Goal: Obtain resource: Download file/media

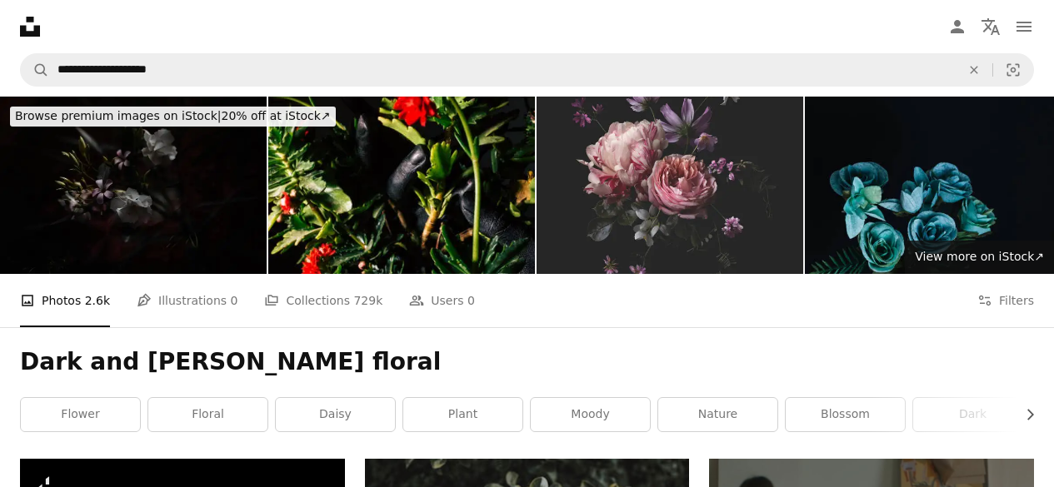
scroll to position [22988, 0]
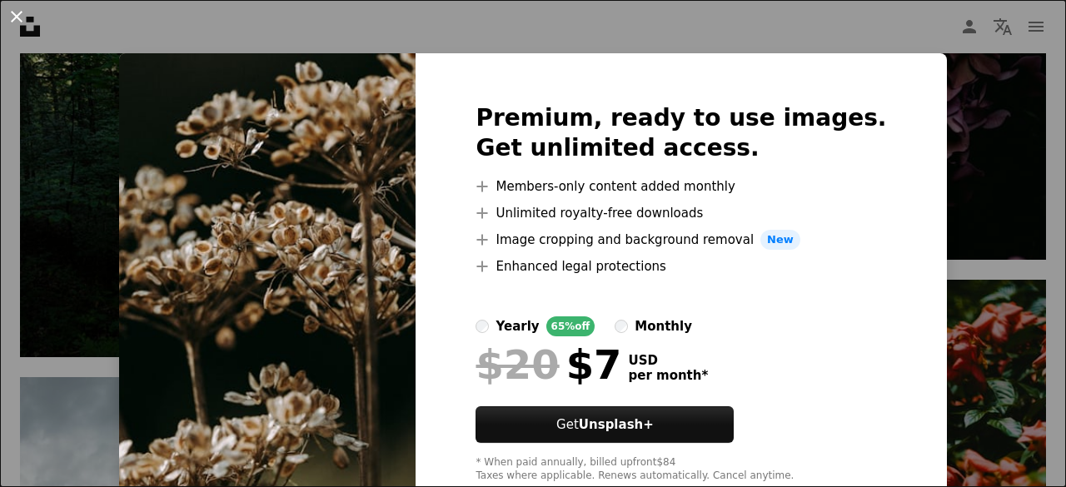
click at [20, 12] on button "An X shape" at bounding box center [17, 17] width 20 height 20
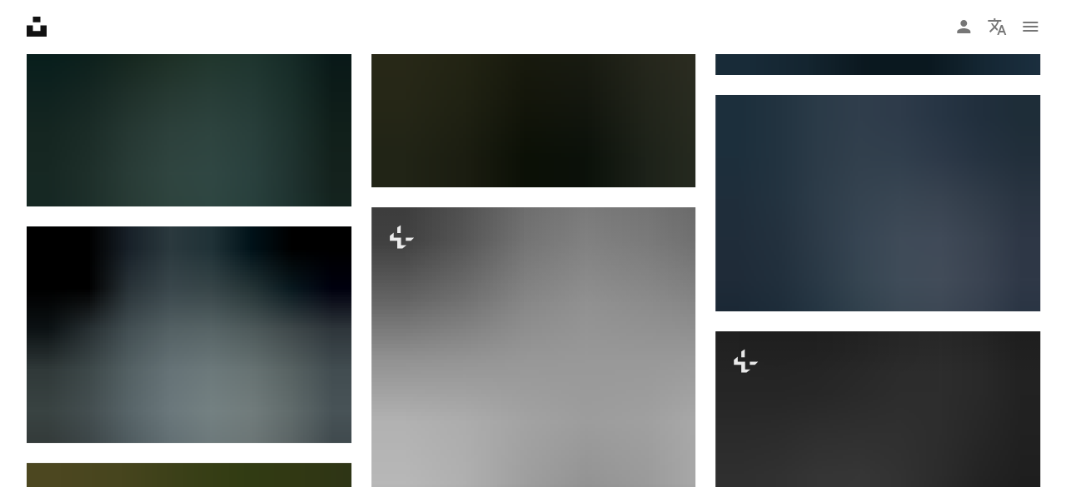
scroll to position [28402, 0]
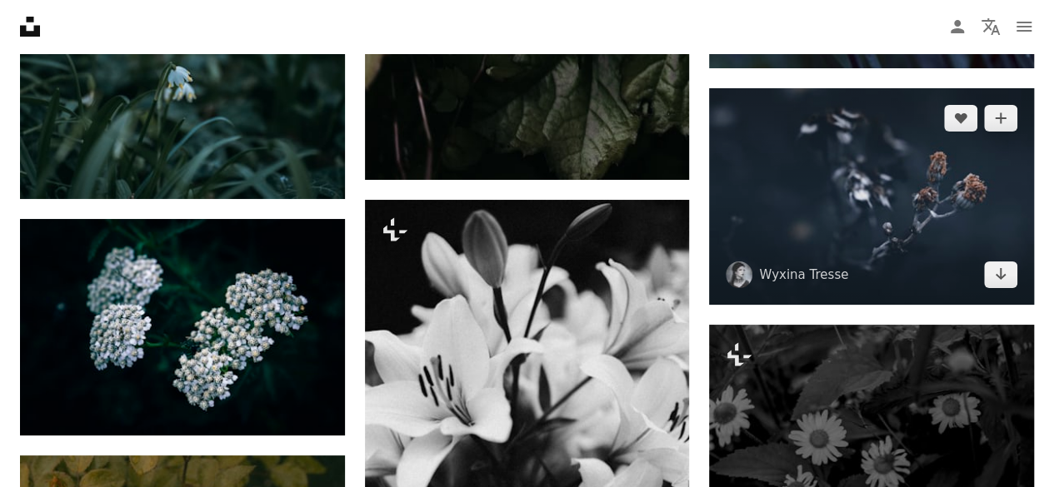
click at [960, 154] on img at bounding box center [871, 196] width 325 height 217
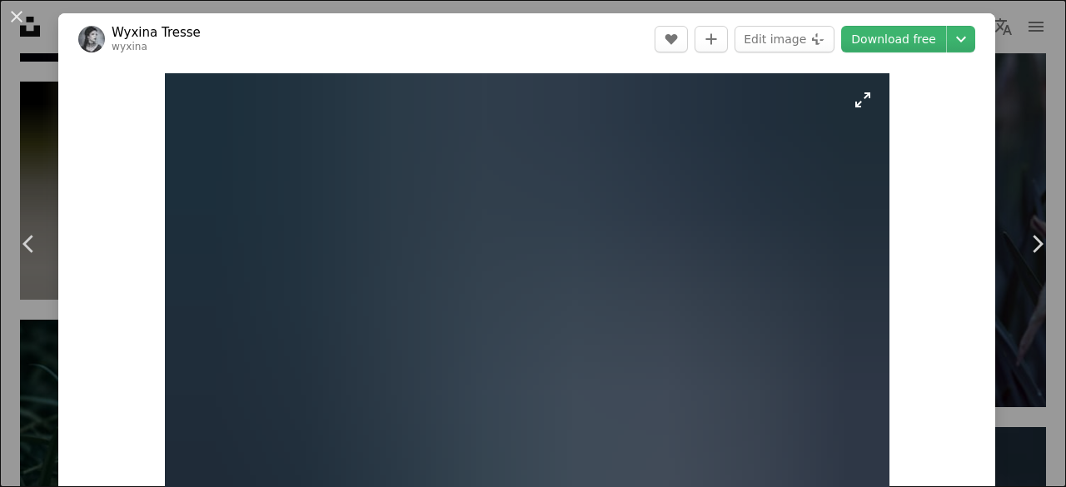
scroll to position [83, 0]
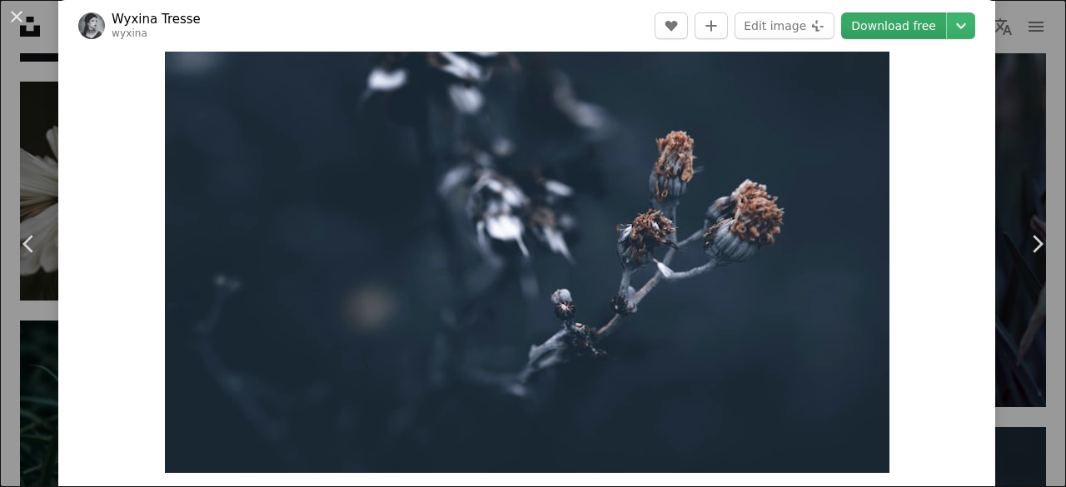
click at [878, 26] on link "Download free" at bounding box center [893, 25] width 105 height 27
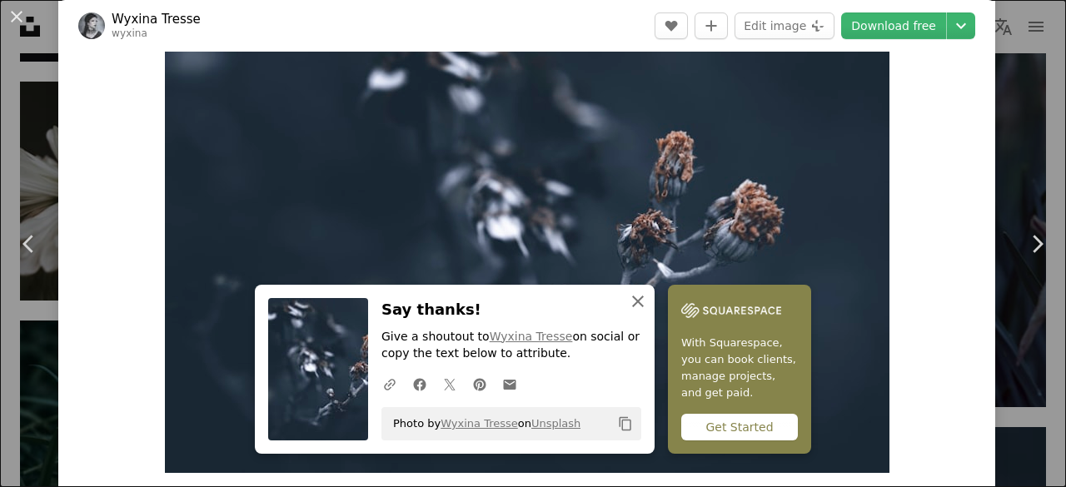
click at [636, 304] on icon "An X shape" at bounding box center [638, 302] width 20 height 20
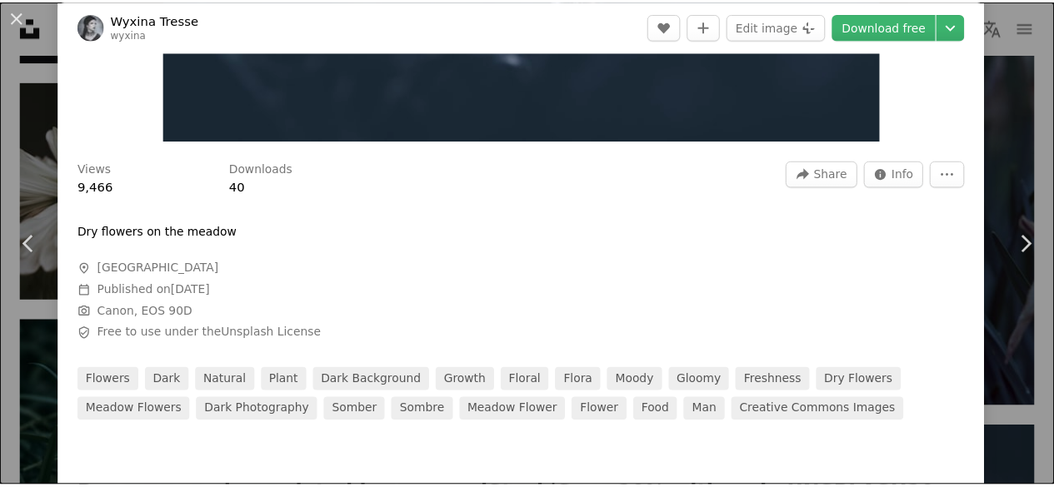
scroll to position [416, 0]
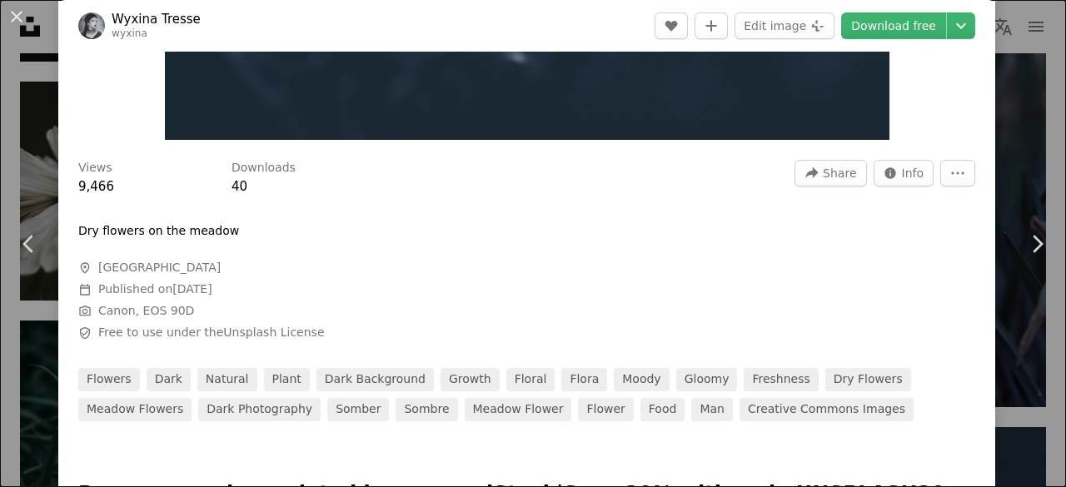
drag, startPoint x: 15, startPoint y: 17, endPoint x: 295, endPoint y: 263, distance: 372.4
click at [14, 17] on button "An X shape" at bounding box center [17, 17] width 20 height 20
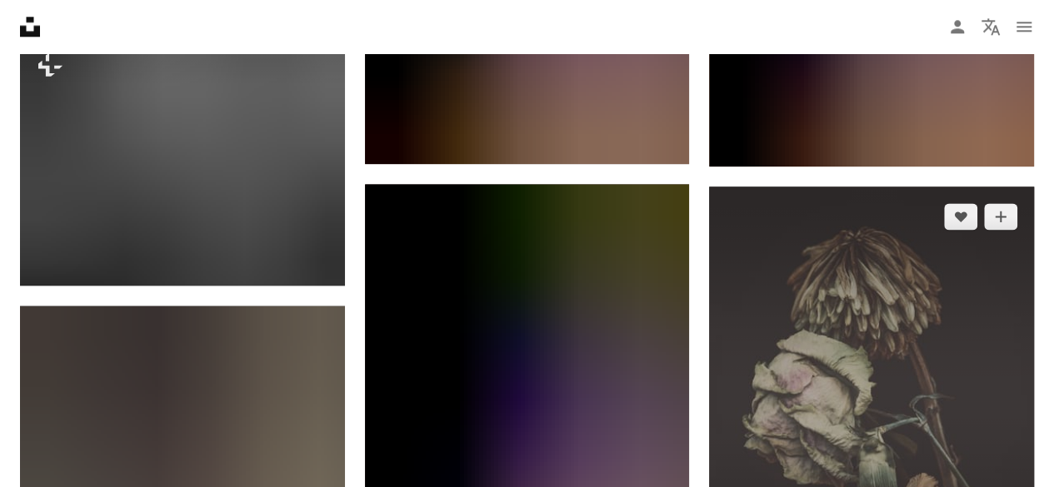
scroll to position [45406, 0]
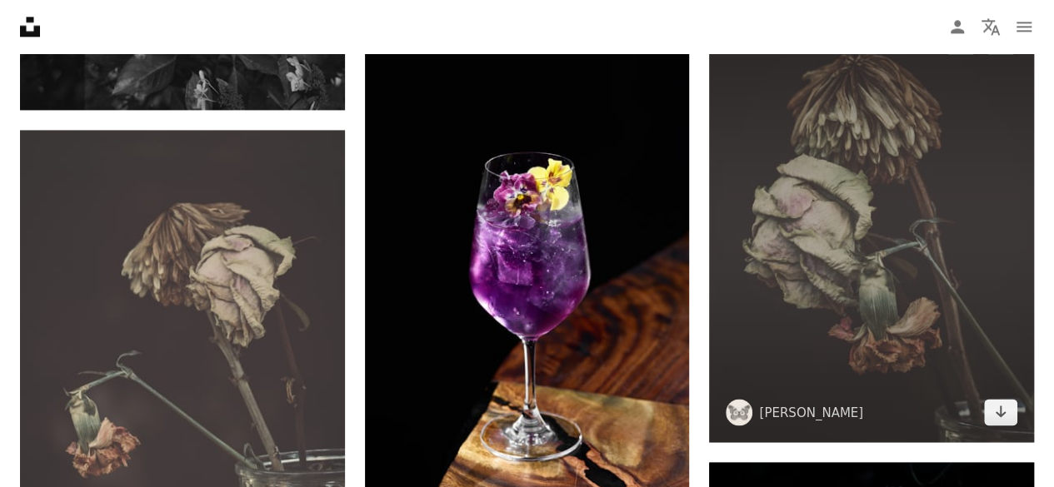
click at [911, 290] on img at bounding box center [871, 226] width 325 height 431
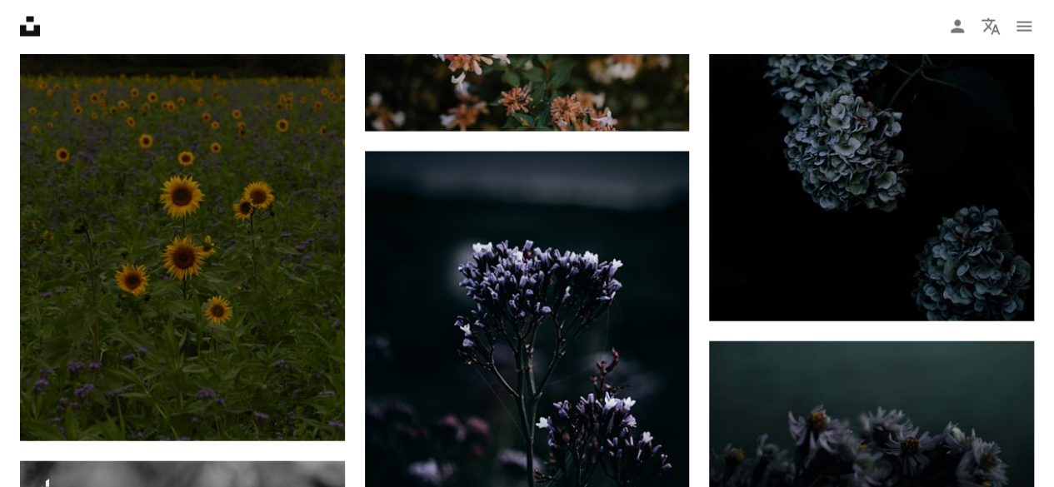
scroll to position [46072, 0]
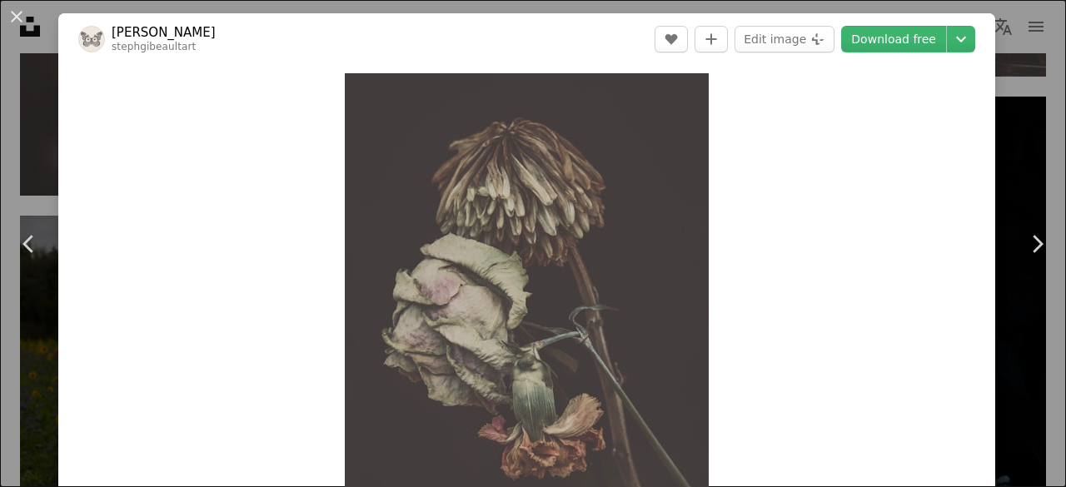
click at [13, 19] on button "An X shape" at bounding box center [17, 17] width 20 height 20
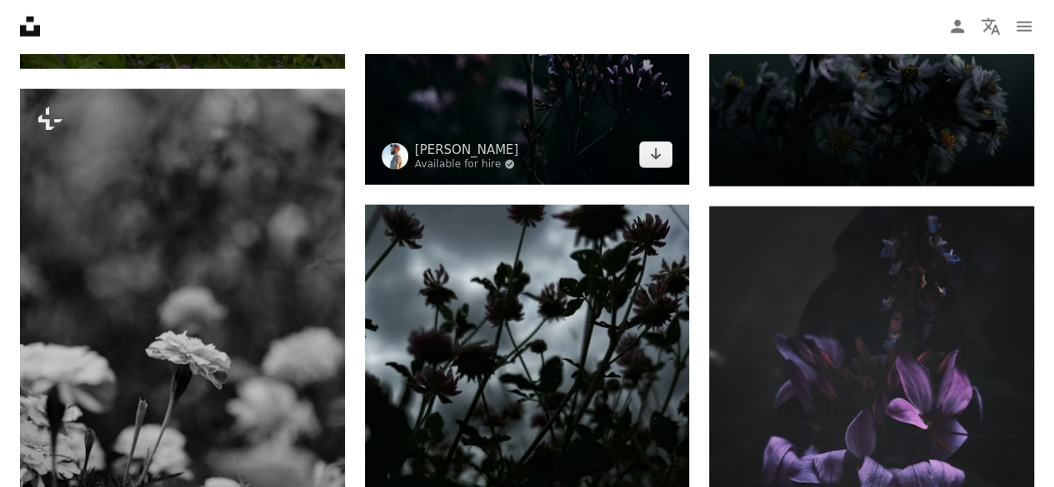
scroll to position [46572, 0]
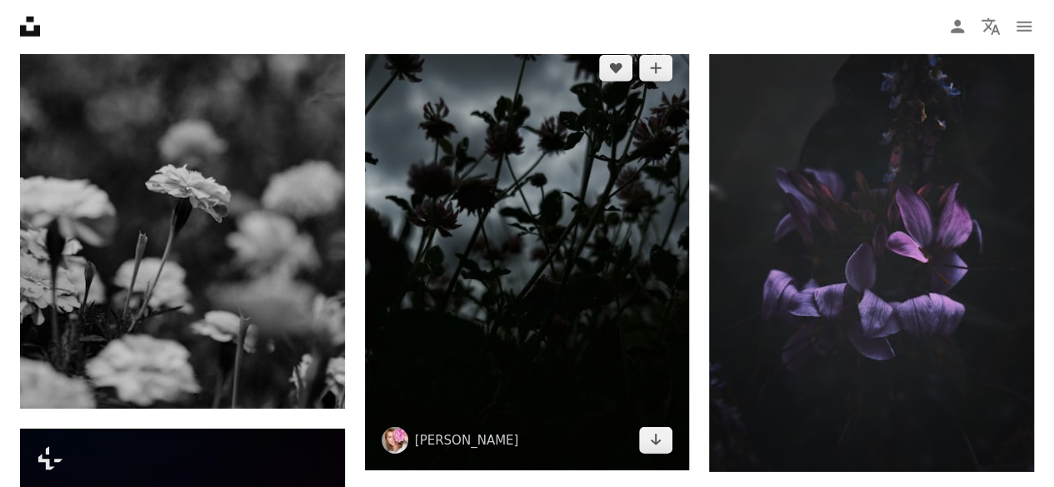
click at [569, 161] on img at bounding box center [527, 254] width 325 height 432
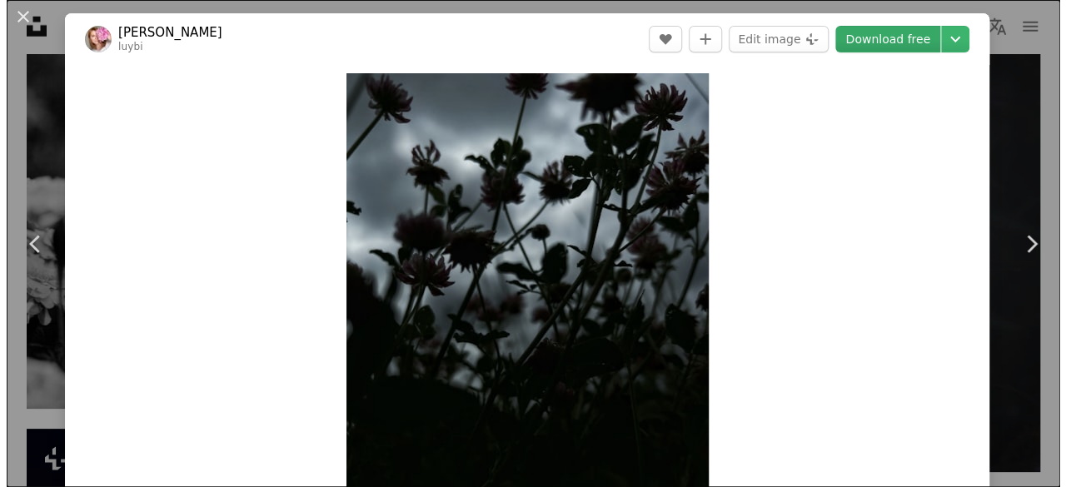
scroll to position [46405, 0]
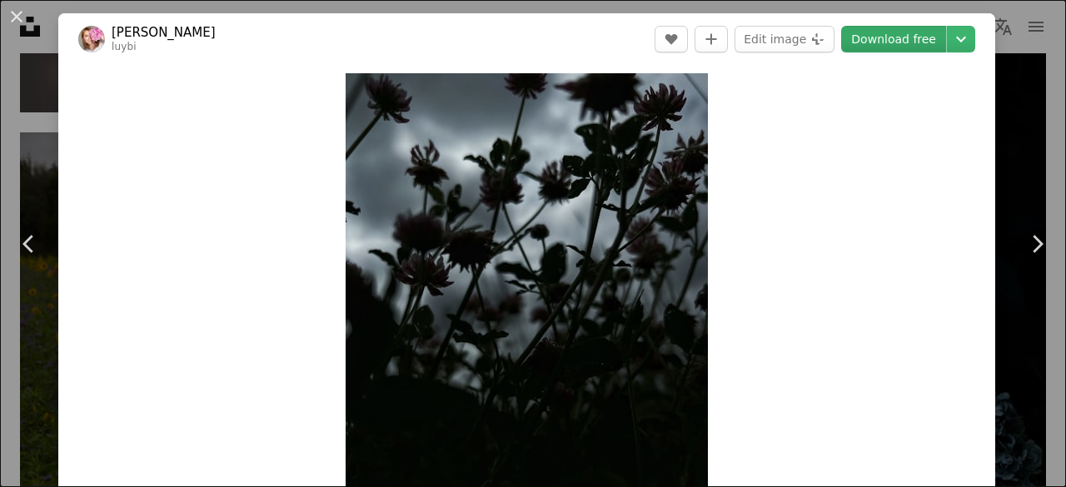
click at [896, 46] on link "Download free" at bounding box center [893, 39] width 105 height 27
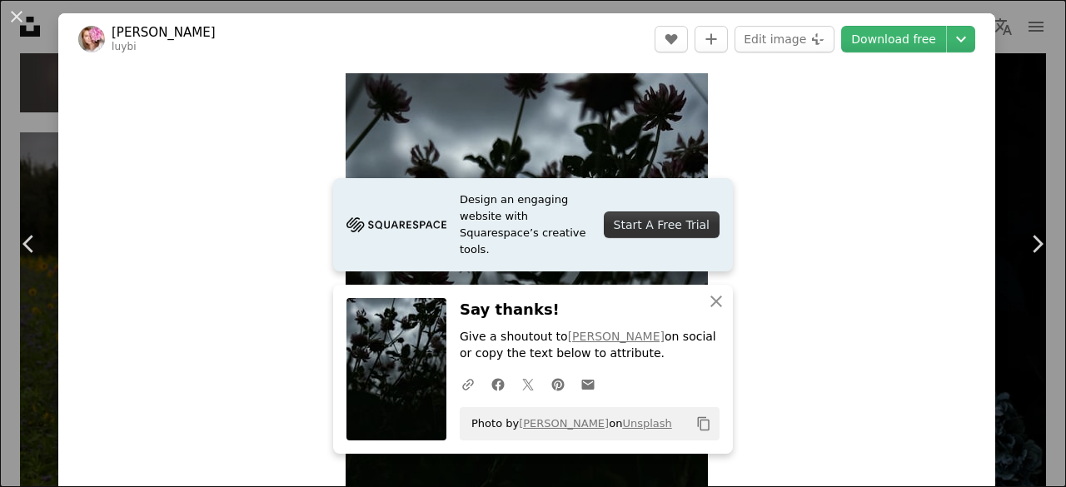
drag, startPoint x: 12, startPoint y: 15, endPoint x: 198, endPoint y: 151, distance: 230.7
click at [12, 16] on button "An X shape" at bounding box center [17, 17] width 20 height 20
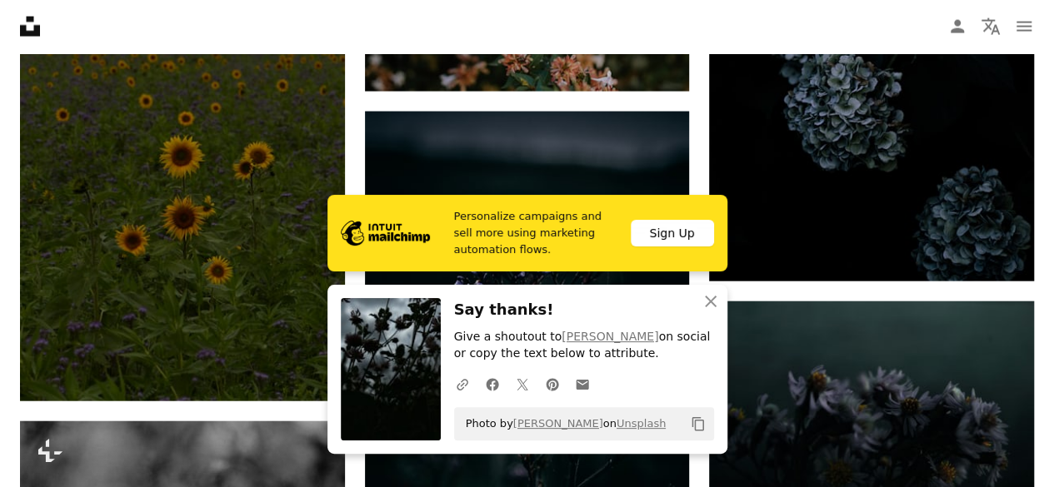
scroll to position [46238, 0]
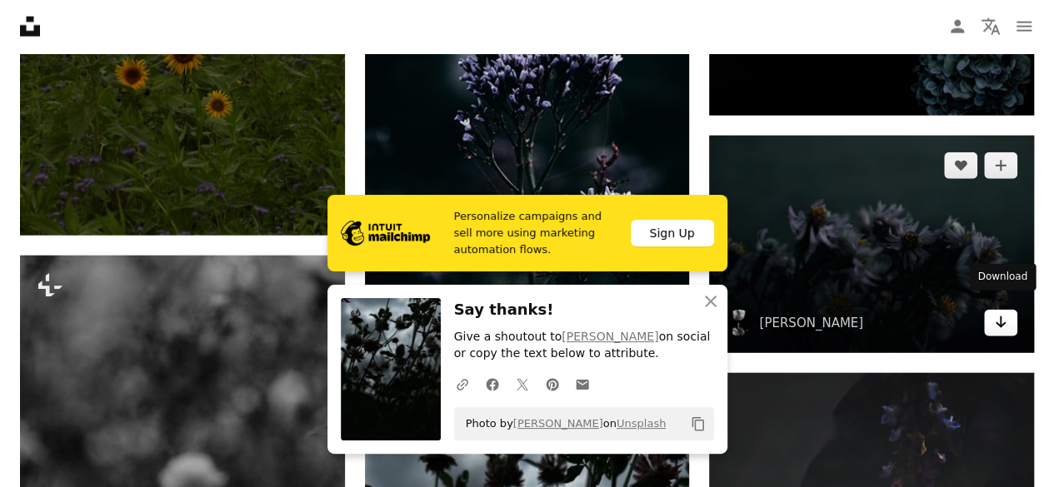
click at [999, 314] on icon "Arrow pointing down" at bounding box center [1000, 322] width 13 height 20
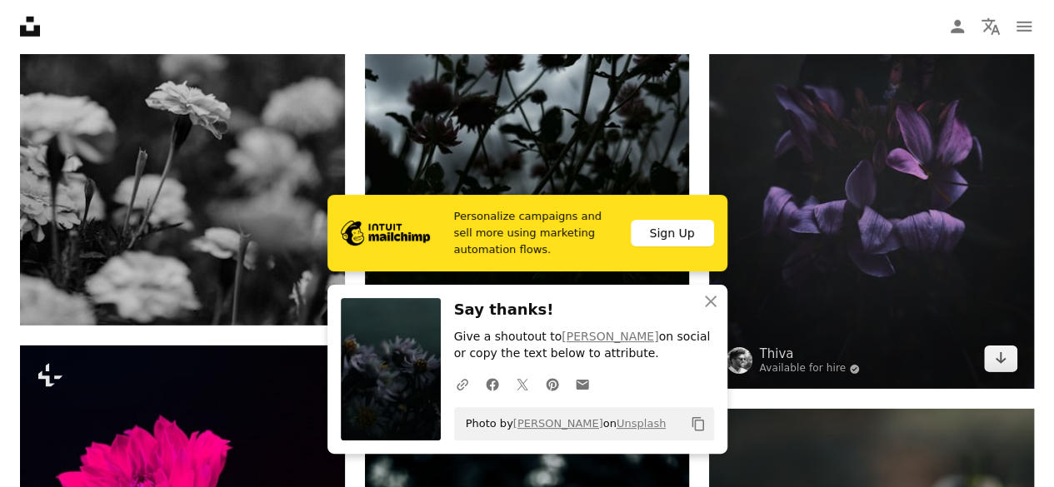
scroll to position [46905, 0]
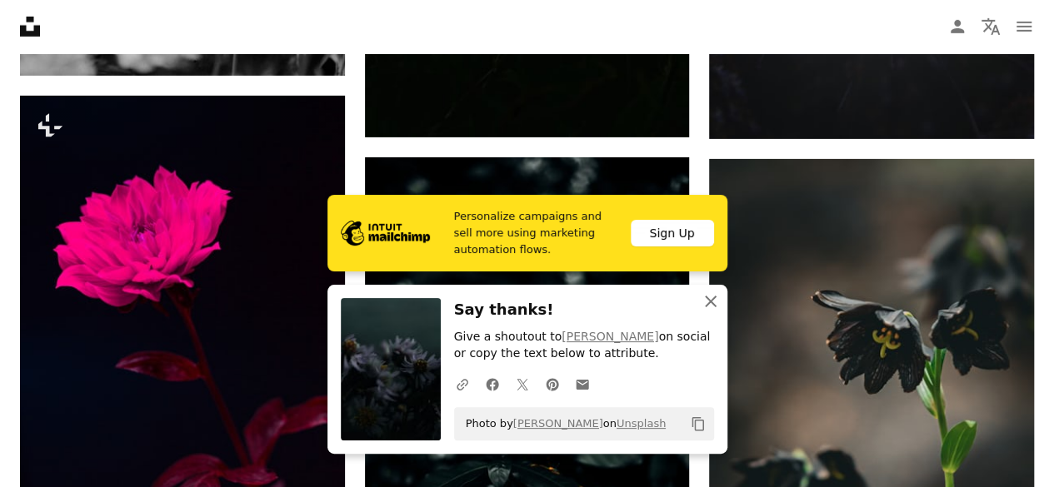
click at [710, 301] on icon "button" at bounding box center [711, 302] width 12 height 12
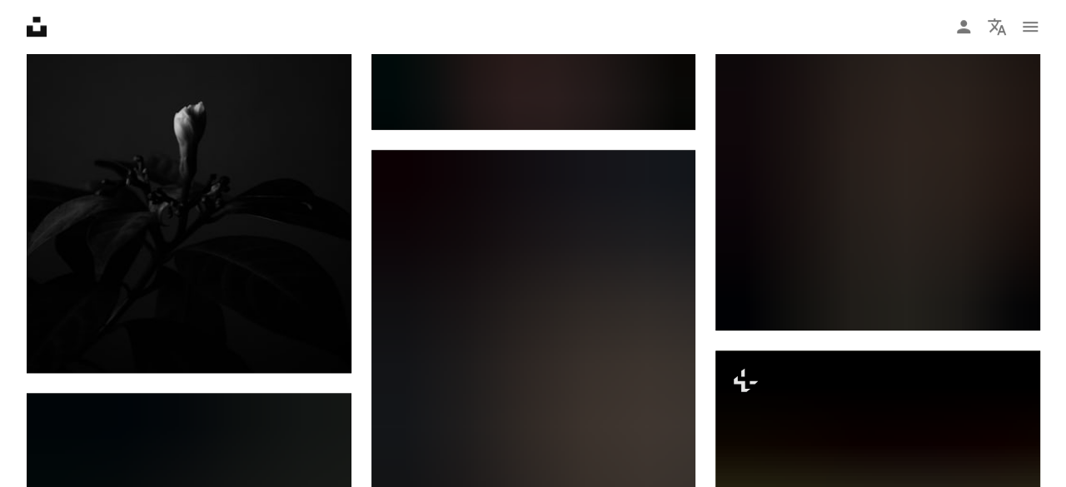
scroll to position [57483, 0]
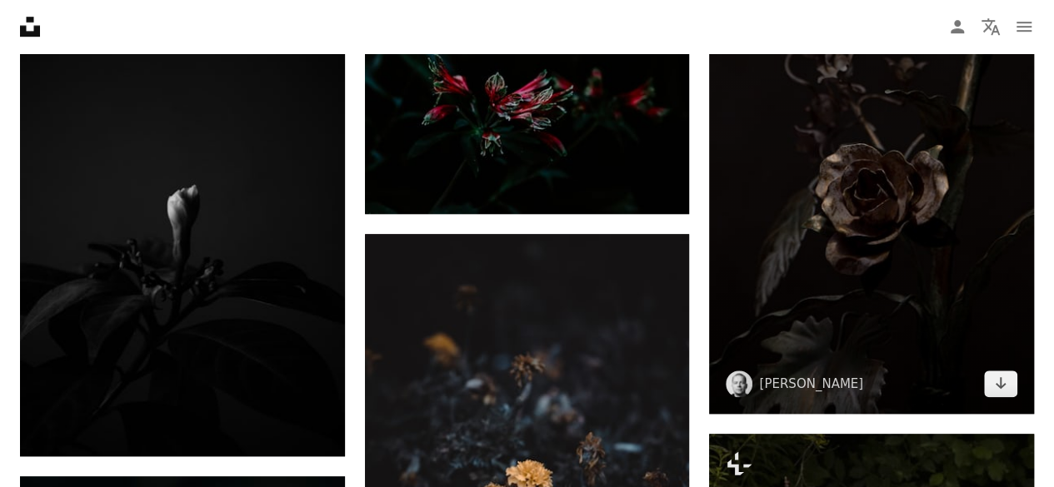
click at [983, 232] on img at bounding box center [871, 198] width 325 height 432
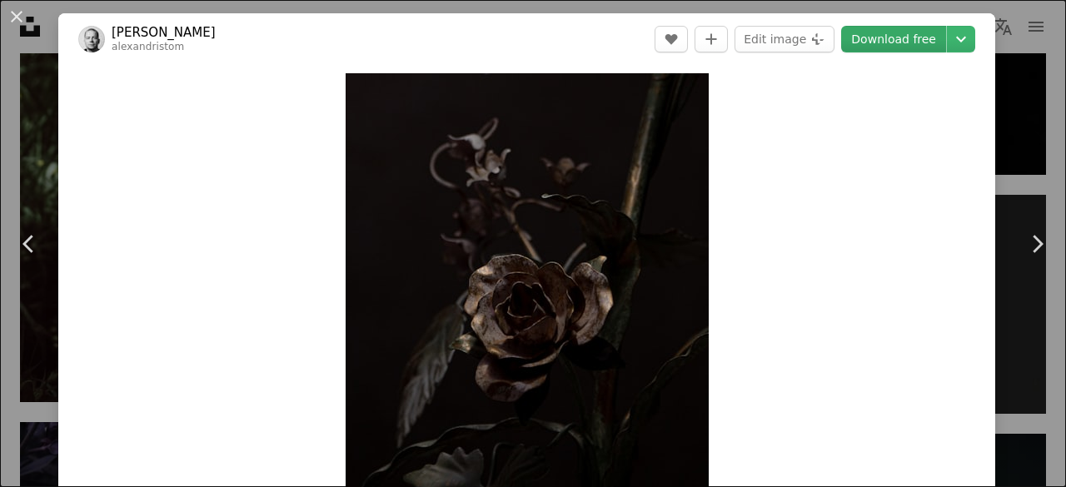
click at [883, 33] on link "Download free" at bounding box center [893, 39] width 105 height 27
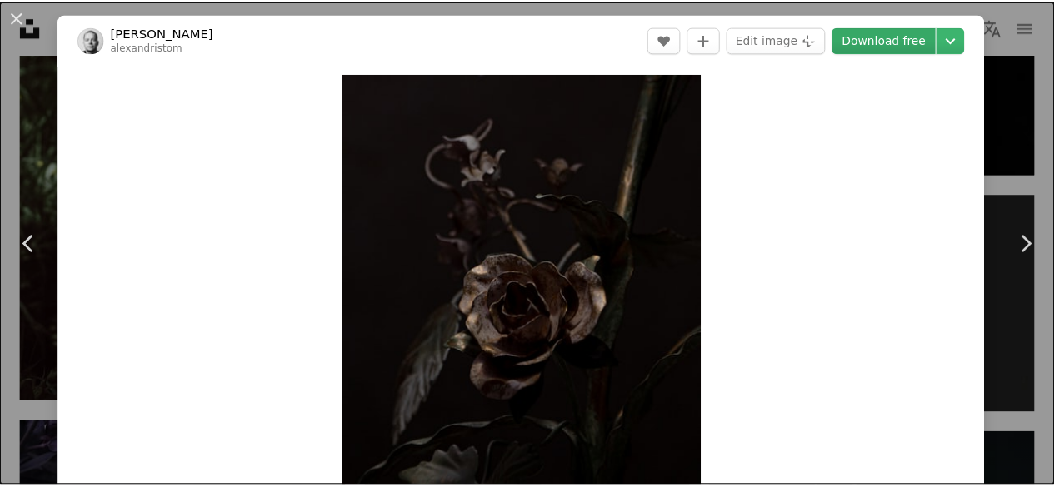
scroll to position [83, 0]
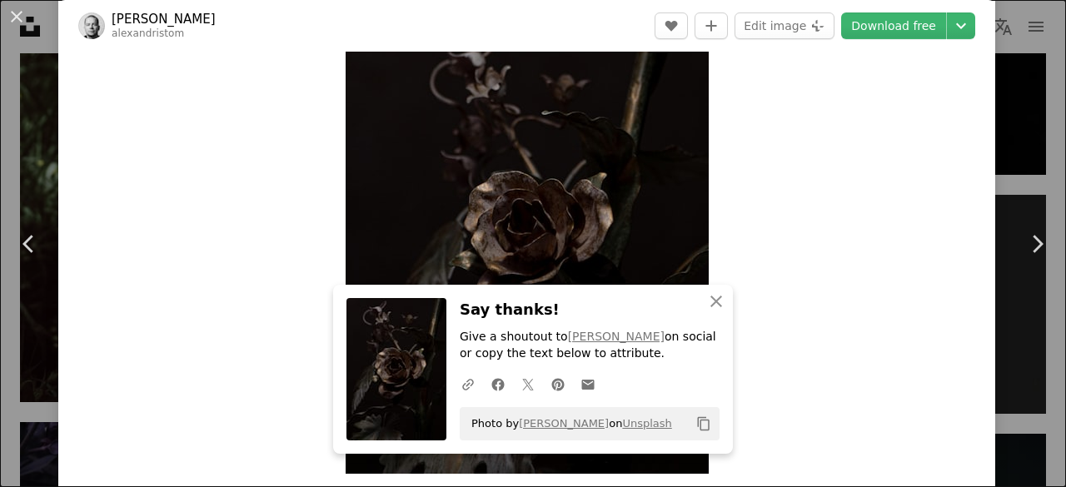
click at [13, 14] on button "An X shape" at bounding box center [17, 17] width 20 height 20
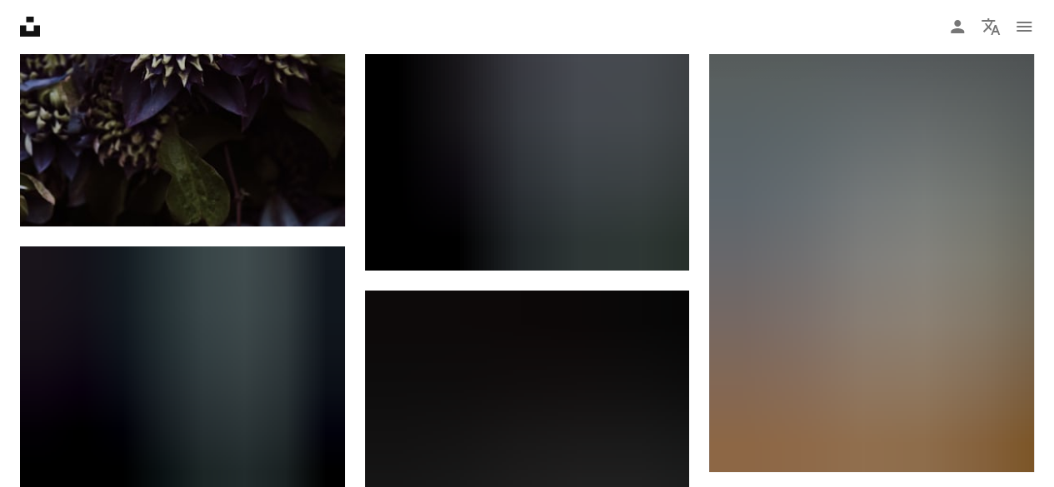
scroll to position [66422, 0]
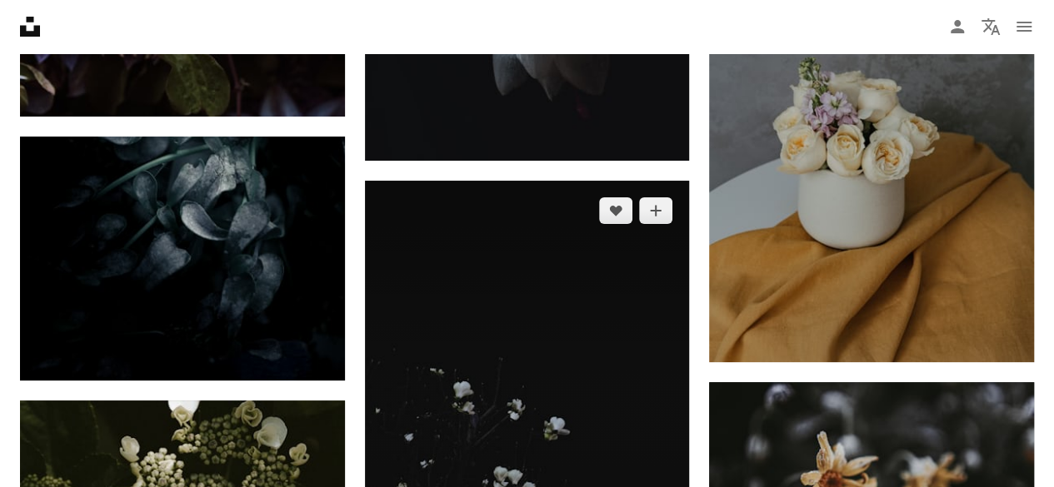
click at [495, 181] on img at bounding box center [527, 424] width 325 height 486
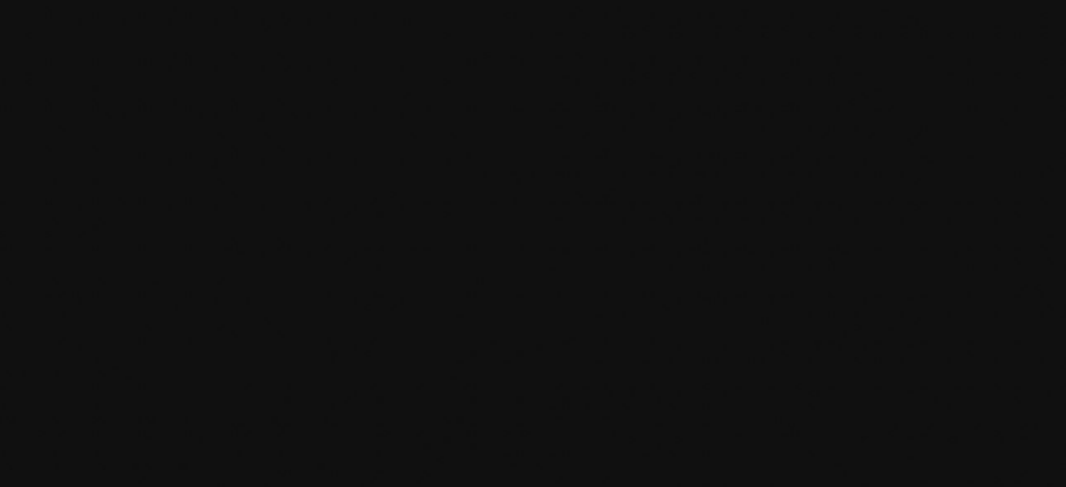
drag, startPoint x: 1024, startPoint y: 31, endPoint x: 783, endPoint y: 173, distance: 279.7
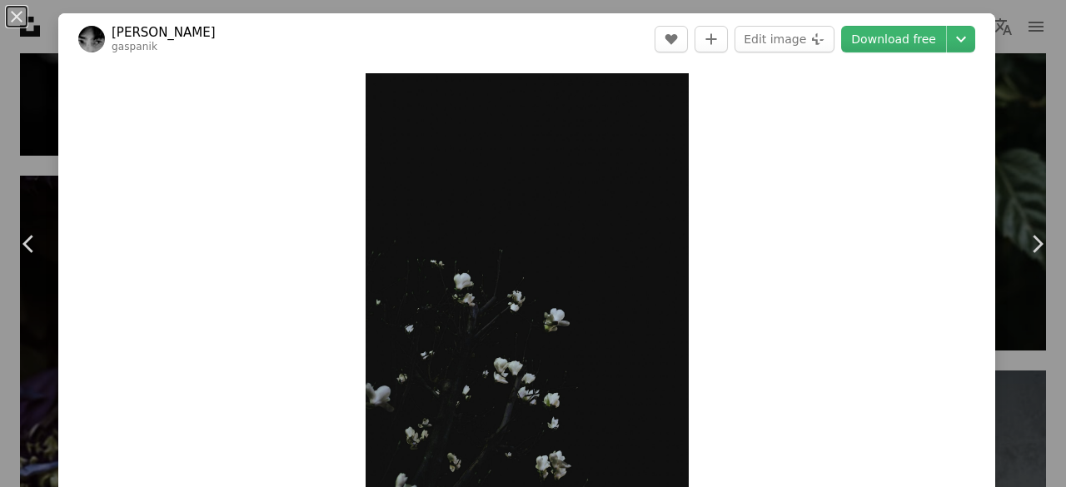
scroll to position [70, 0]
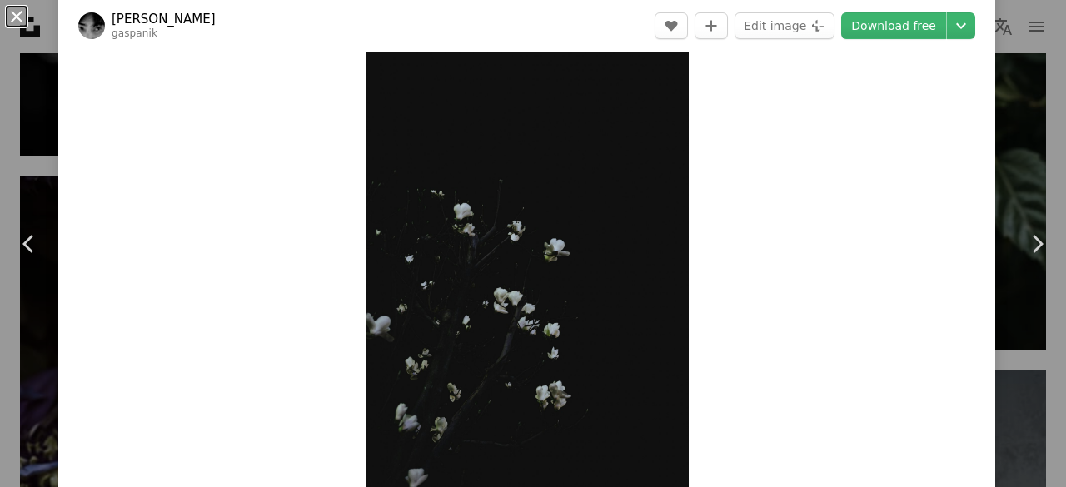
click at [15, 19] on button "An X shape" at bounding box center [17, 17] width 20 height 20
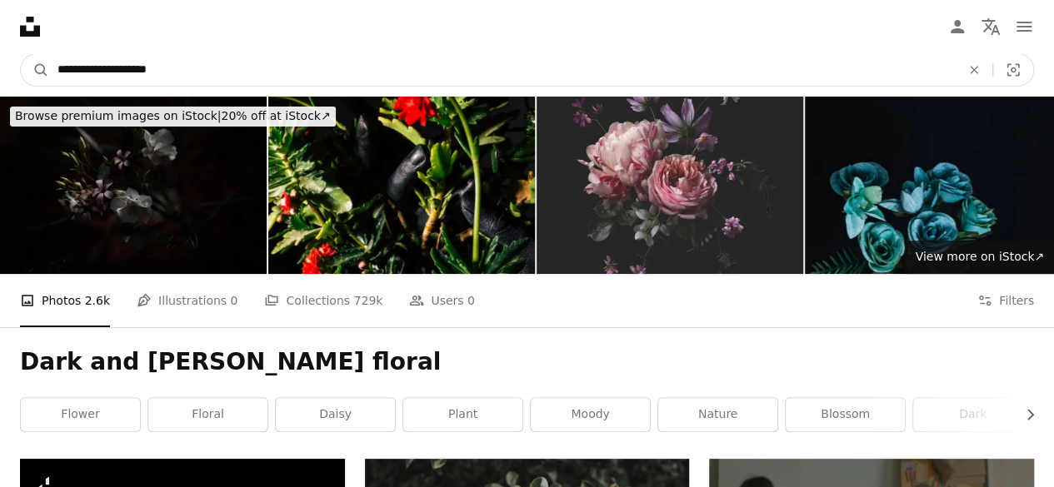
click at [182, 72] on input "**********" at bounding box center [502, 70] width 906 height 32
type input "**********"
click at [21, 54] on button "A magnifying glass" at bounding box center [35, 70] width 28 height 32
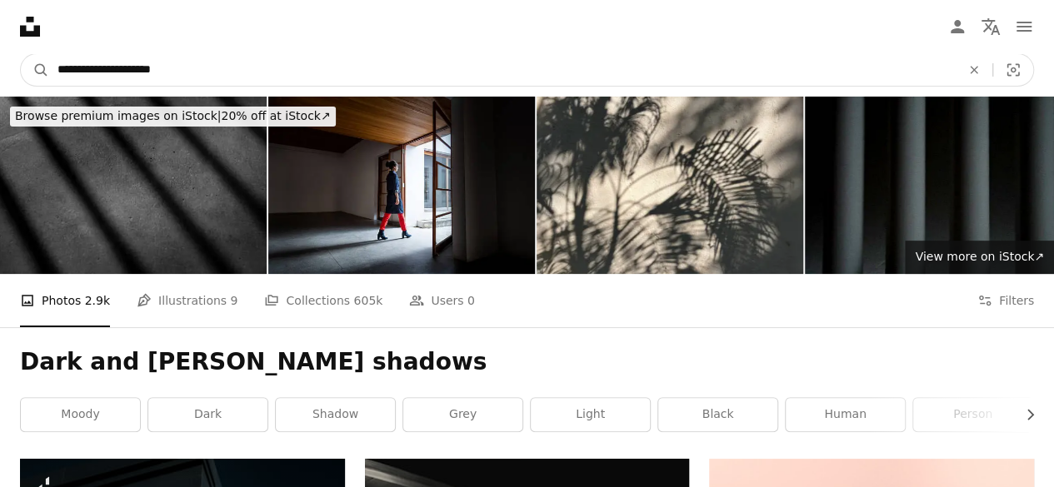
click at [219, 59] on input "**********" at bounding box center [502, 70] width 906 height 32
drag, startPoint x: 219, startPoint y: 59, endPoint x: 46, endPoint y: 62, distance: 173.3
click at [46, 62] on form "**********" at bounding box center [527, 69] width 1014 height 33
type input "*******"
click at [21, 54] on button "A magnifying glass" at bounding box center [35, 70] width 28 height 32
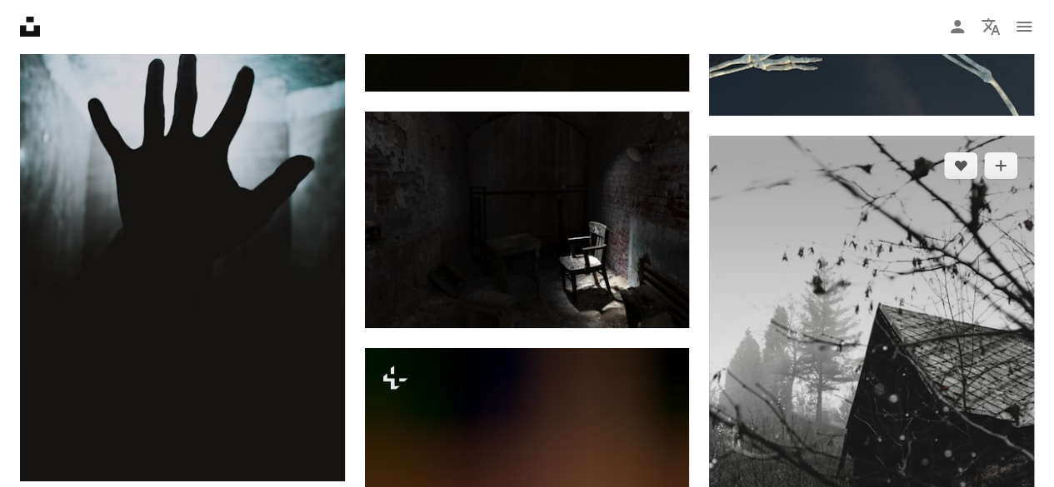
scroll to position [3165, 0]
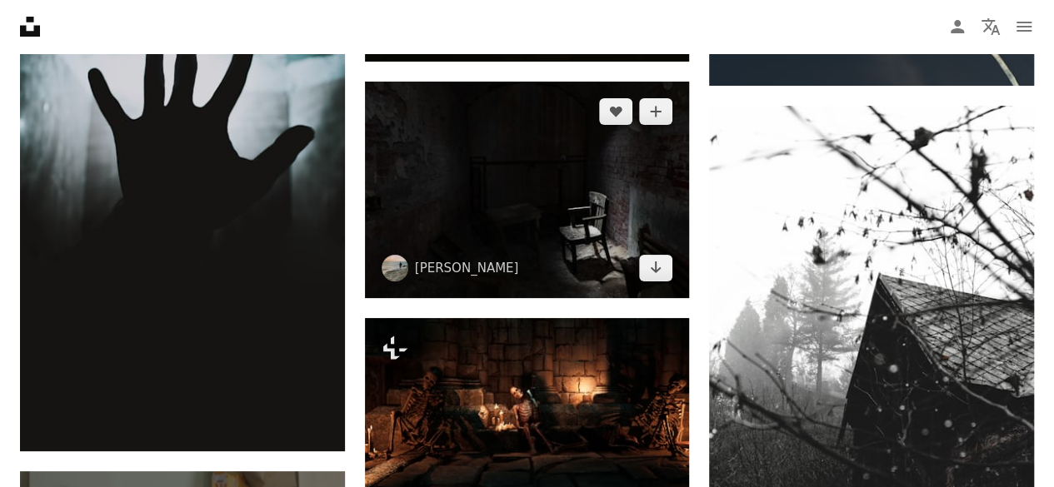
click at [610, 165] on img at bounding box center [527, 190] width 325 height 217
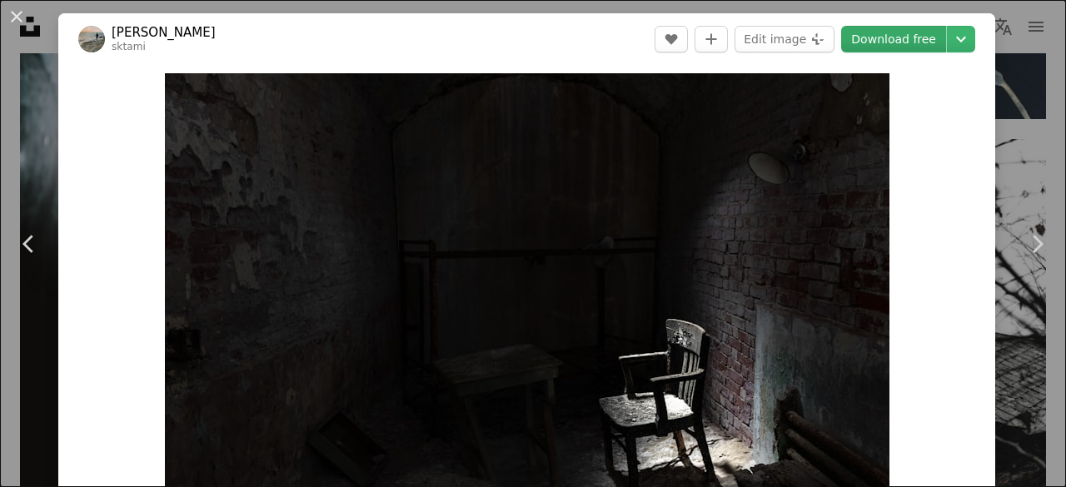
click at [875, 38] on link "Download free" at bounding box center [893, 39] width 105 height 27
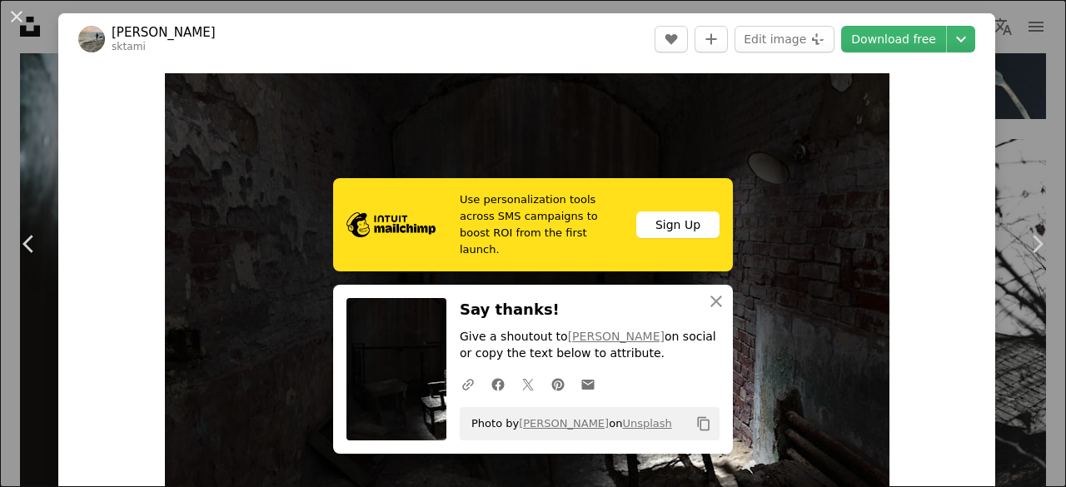
drag, startPoint x: 15, startPoint y: 20, endPoint x: 34, endPoint y: 49, distance: 34.9
click at [15, 20] on button "An X shape" at bounding box center [17, 17] width 20 height 20
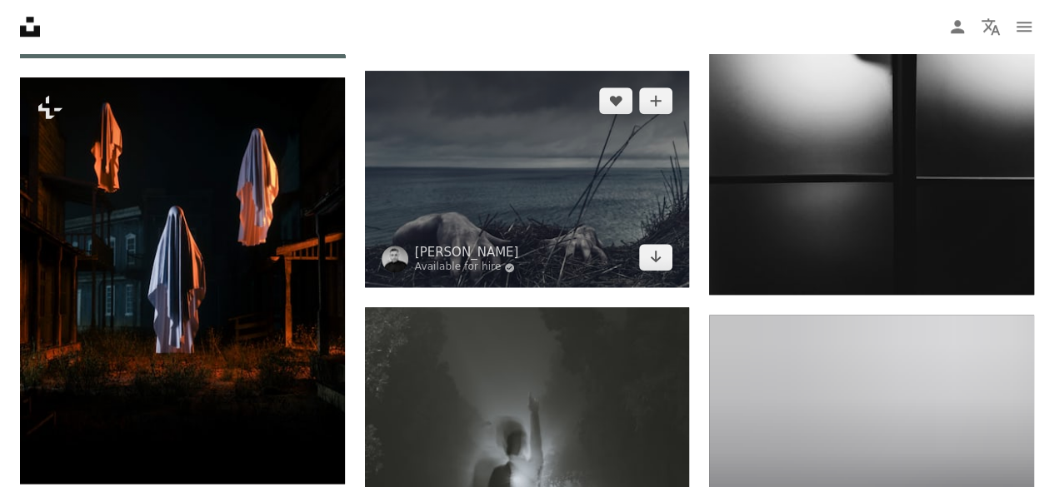
scroll to position [3915, 0]
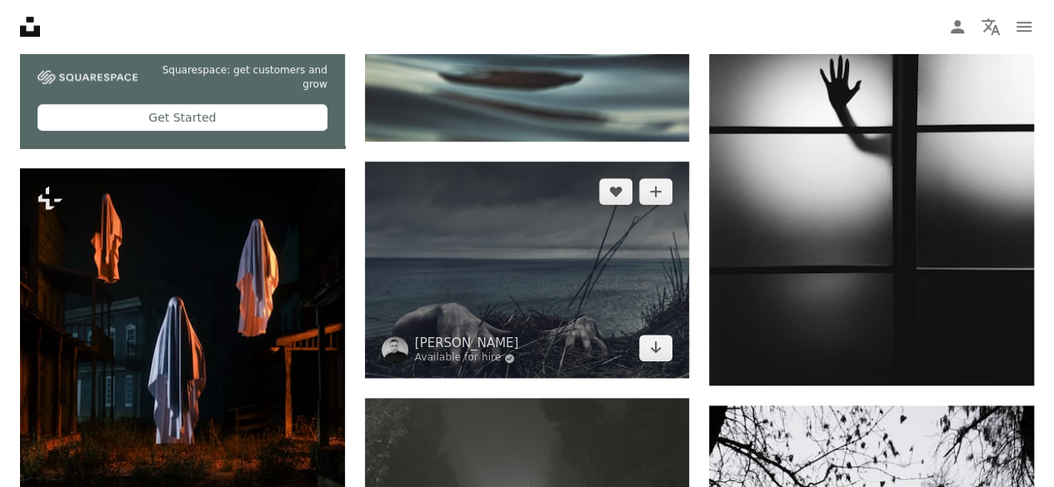
click at [578, 288] on img at bounding box center [527, 270] width 325 height 217
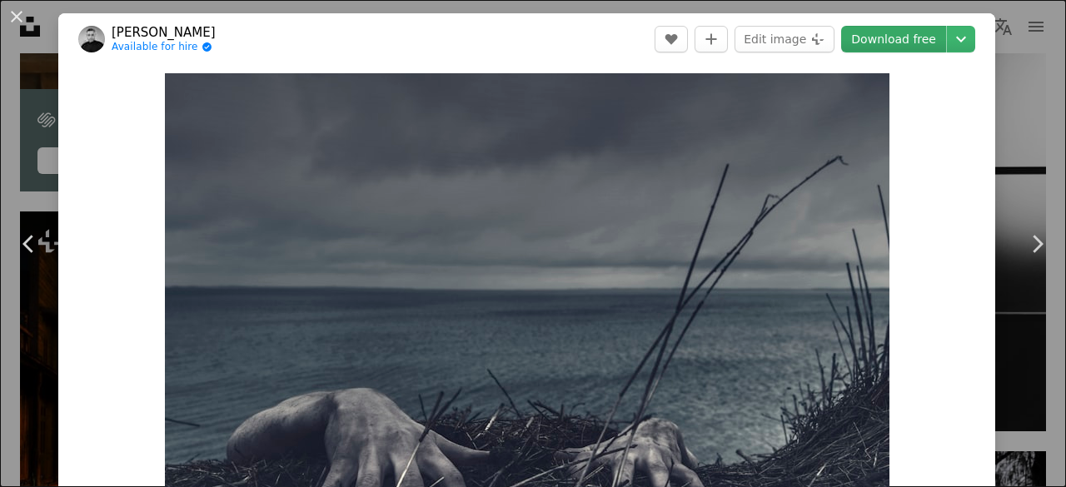
click at [860, 37] on link "Download free" at bounding box center [893, 39] width 105 height 27
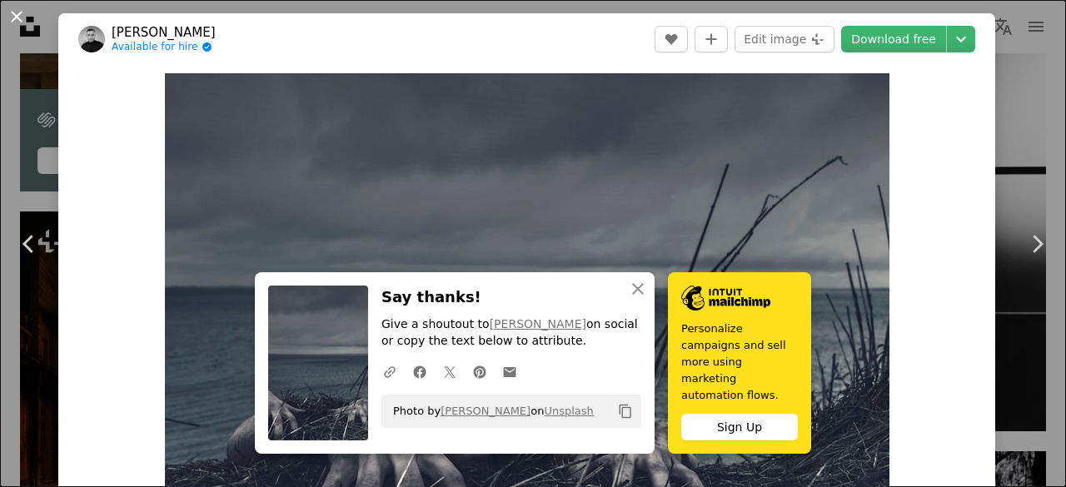
click at [18, 17] on button "An X shape" at bounding box center [17, 17] width 20 height 20
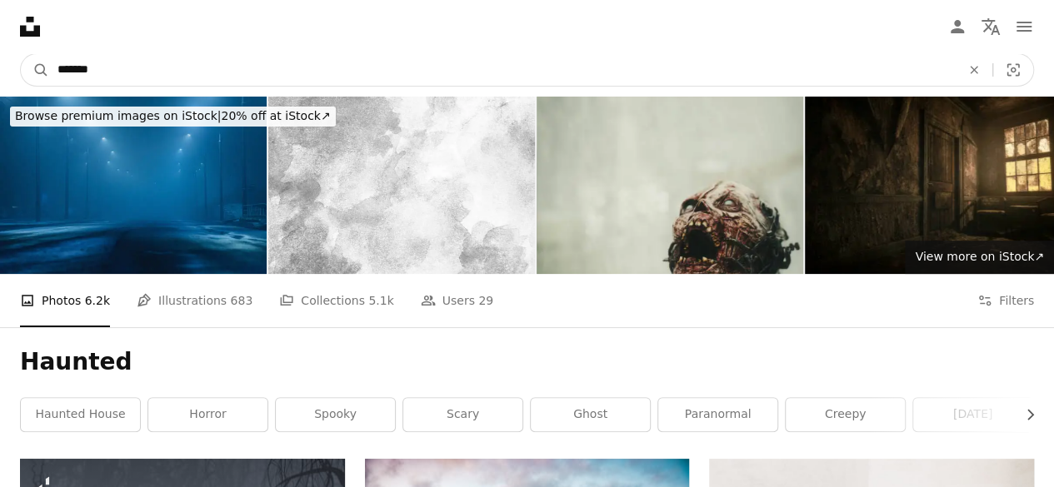
click at [336, 71] on input "*******" at bounding box center [502, 70] width 906 height 32
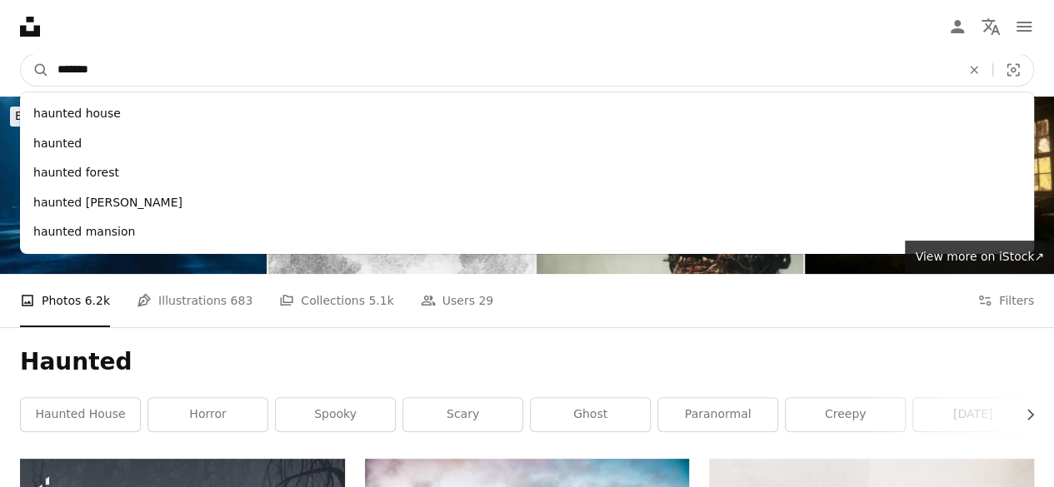
click at [278, 72] on input "*******" at bounding box center [502, 70] width 906 height 32
type input "*"
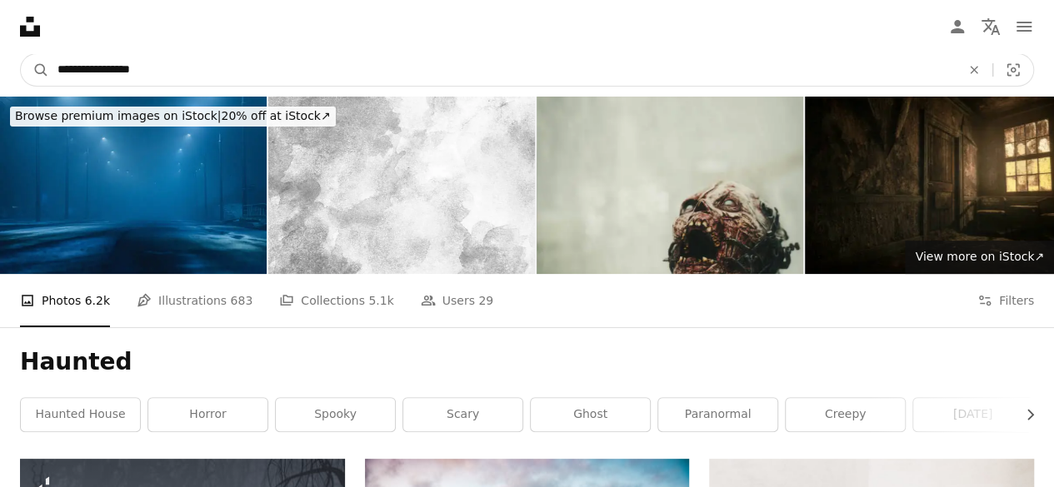
type input "**********"
click at [21, 54] on button "A magnifying glass" at bounding box center [35, 70] width 28 height 32
